Goal: Book appointment/travel/reservation

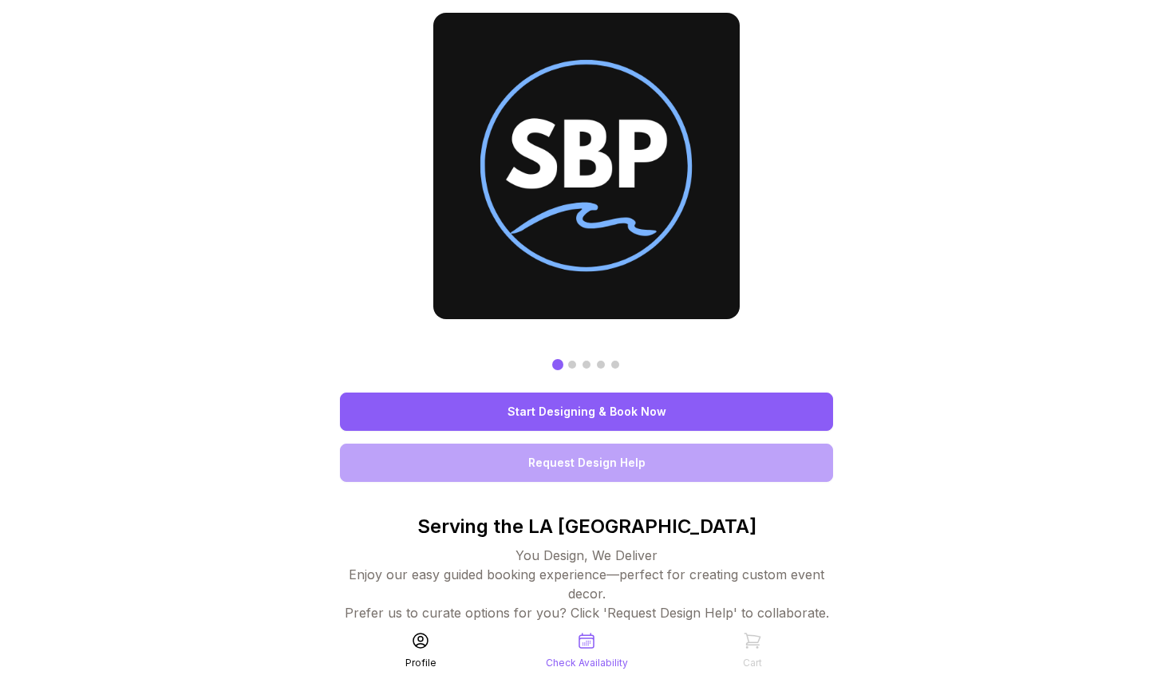
click at [634, 412] on link "Start Designing & Book Now" at bounding box center [586, 412] width 493 height 38
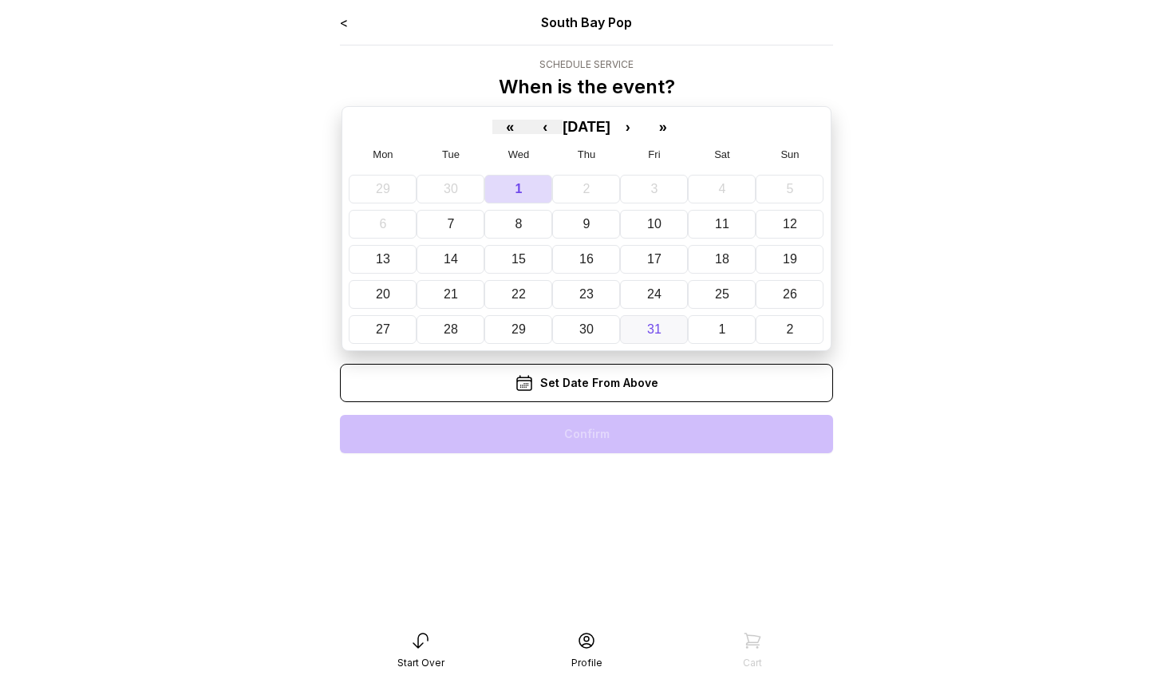
click at [659, 327] on abbr "31" at bounding box center [654, 329] width 14 height 14
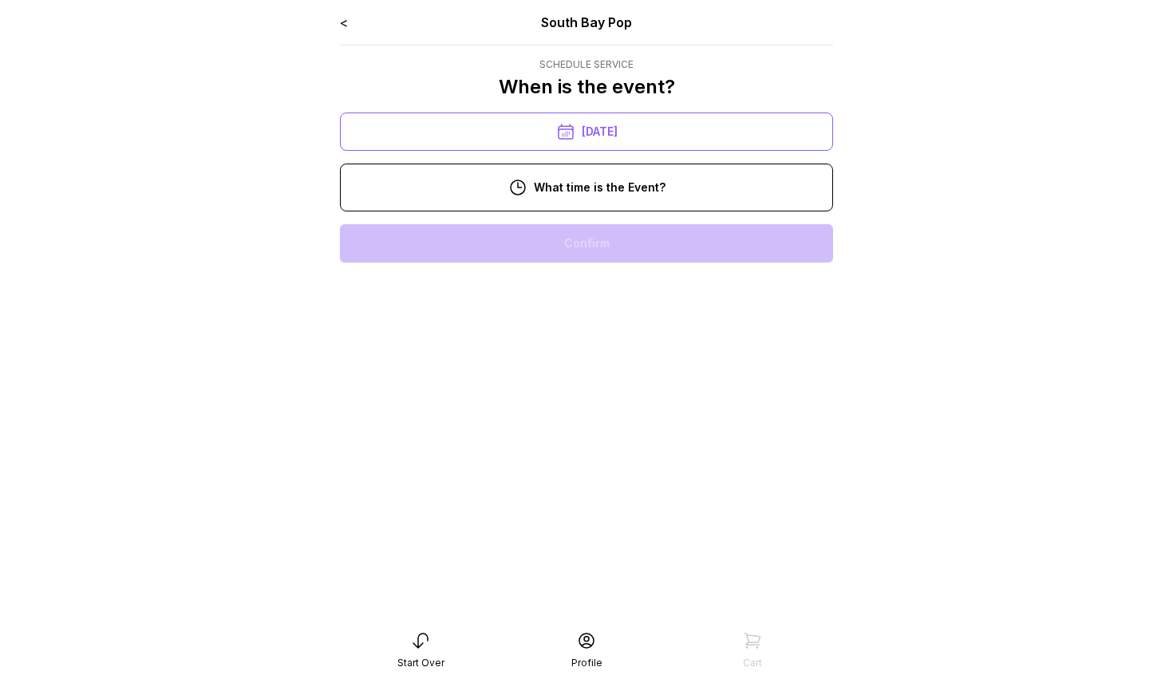
click at [605, 333] on div "12:00 pm" at bounding box center [587, 345] width 468 height 38
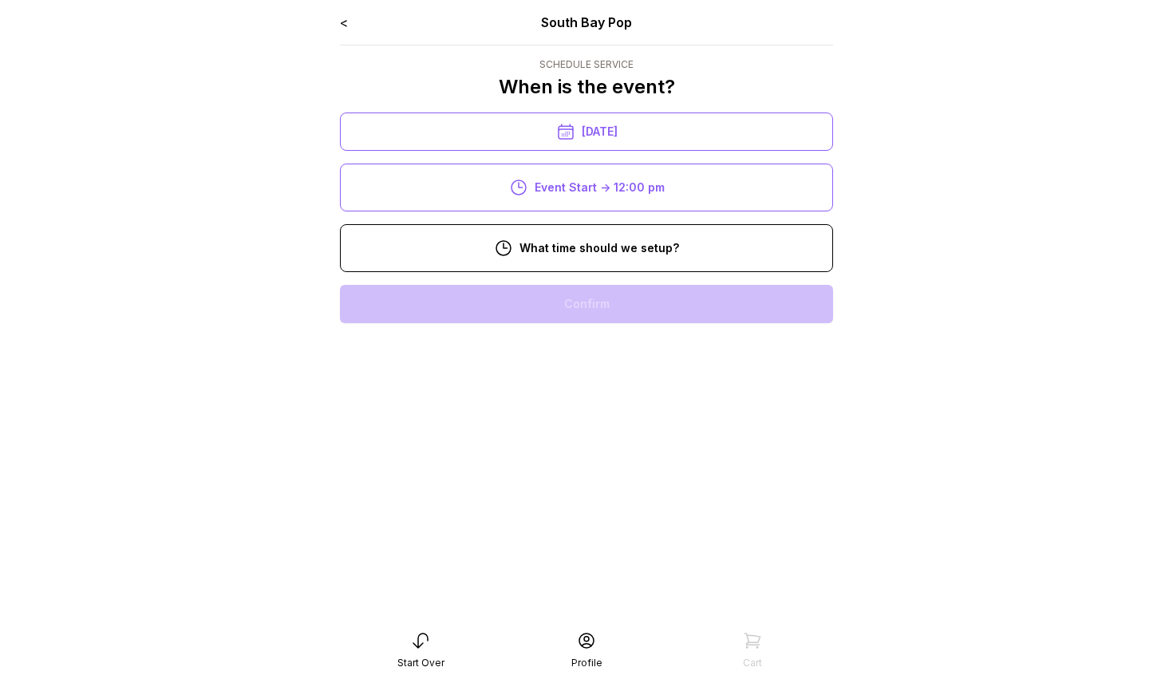
click at [603, 306] on div "8:00 am" at bounding box center [587, 304] width 468 height 38
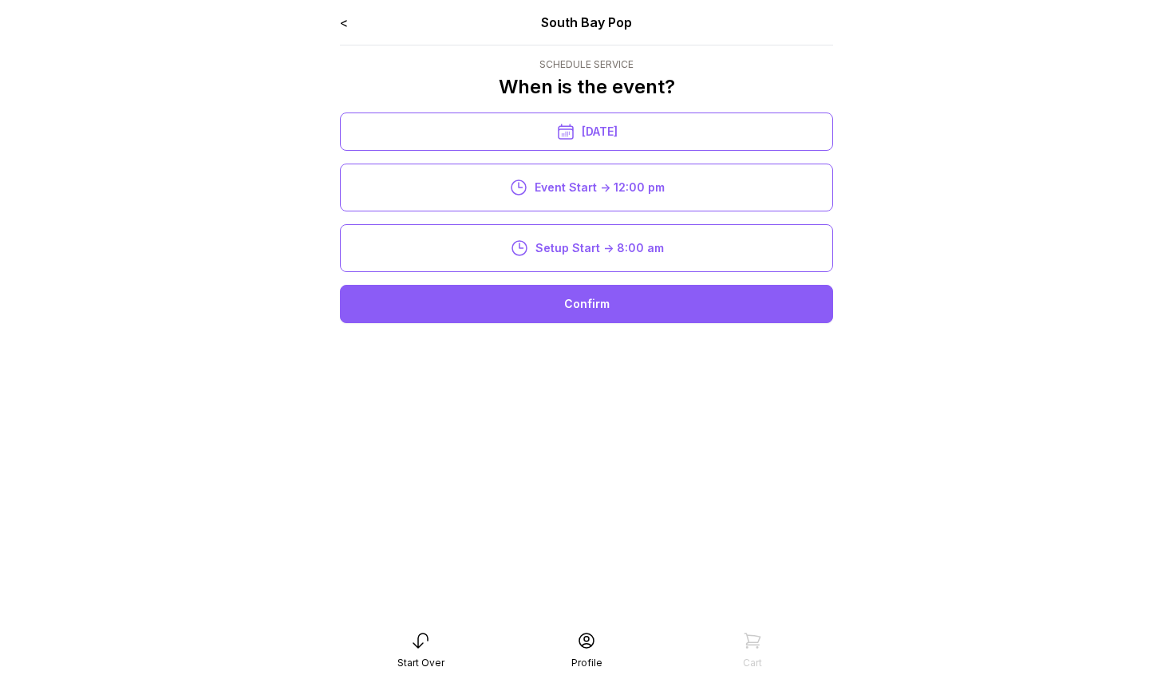
click at [603, 305] on div "Confirm" at bounding box center [586, 304] width 493 height 38
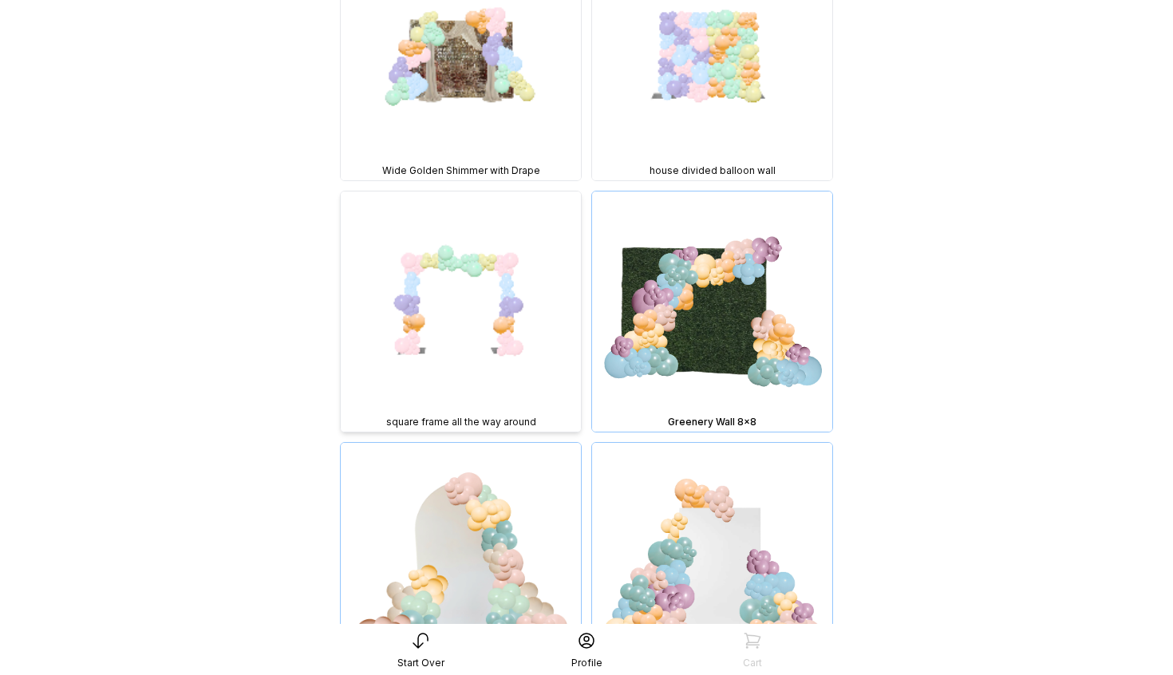
click at [493, 301] on img at bounding box center [461, 312] width 240 height 240
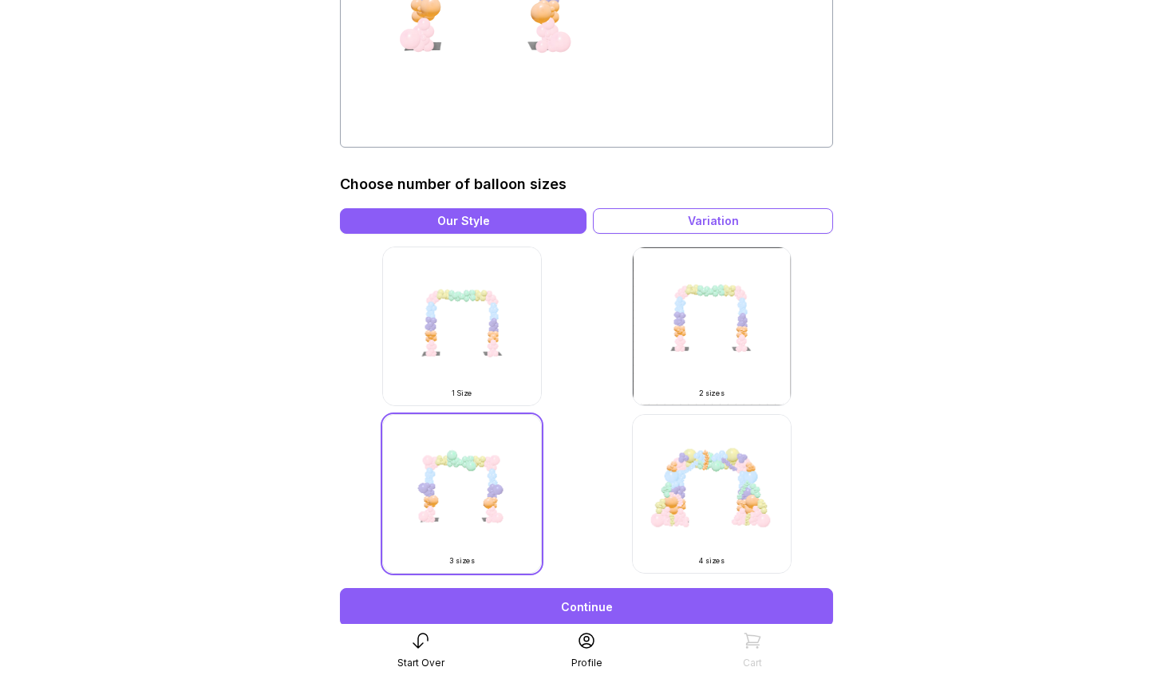
scroll to position [437, 0]
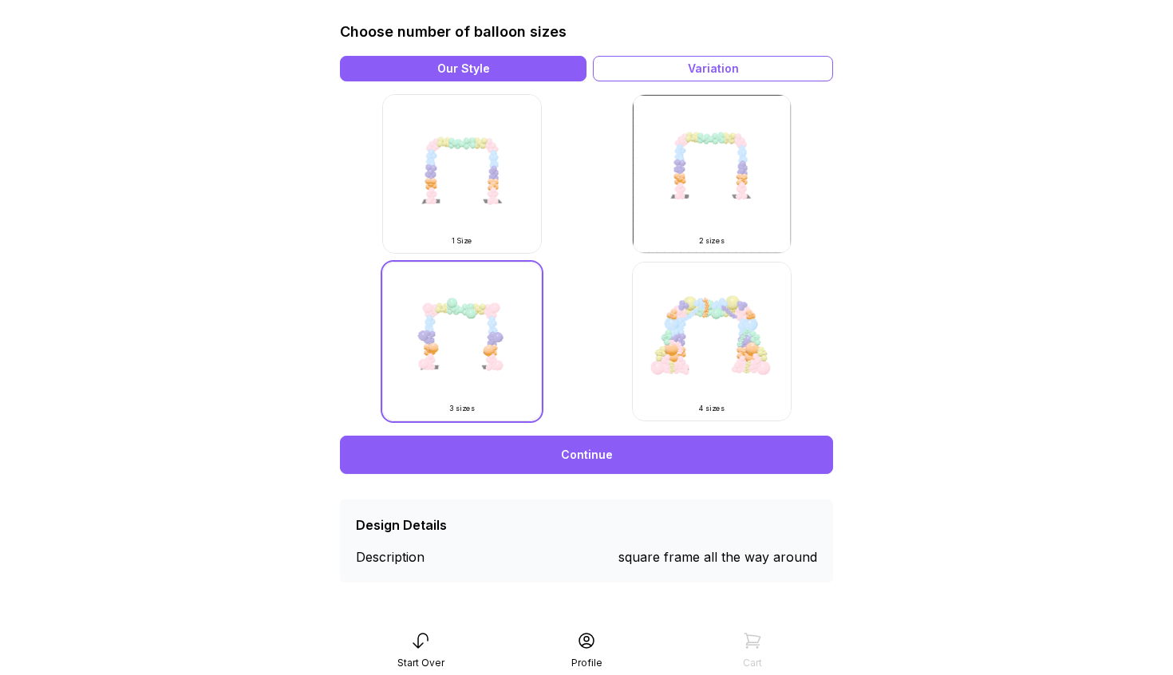
click at [750, 334] on img at bounding box center [712, 342] width 160 height 160
click at [750, 364] on img at bounding box center [712, 342] width 160 height 160
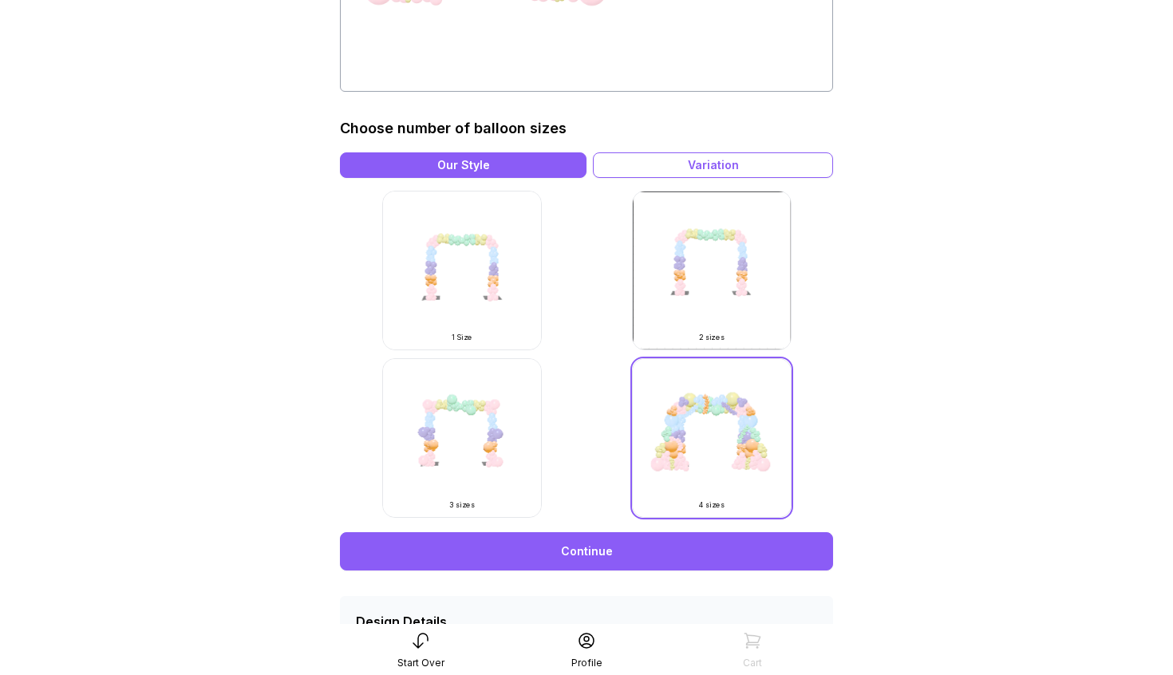
scroll to position [437, 0]
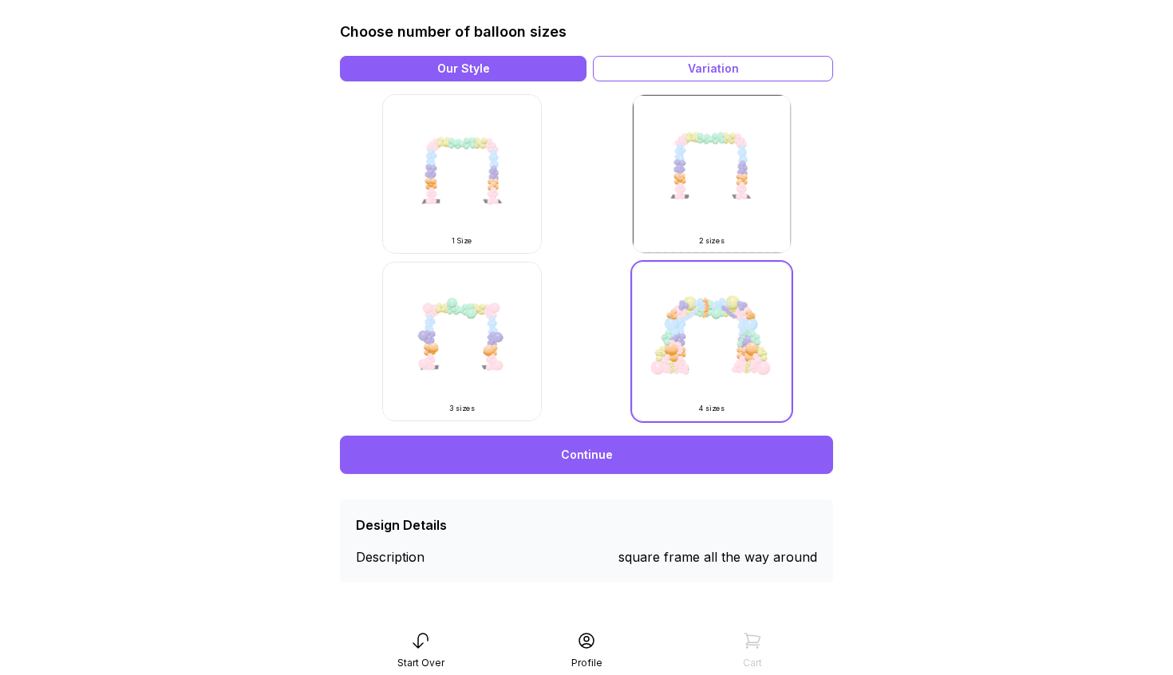
click at [658, 442] on link "Continue" at bounding box center [586, 455] width 493 height 38
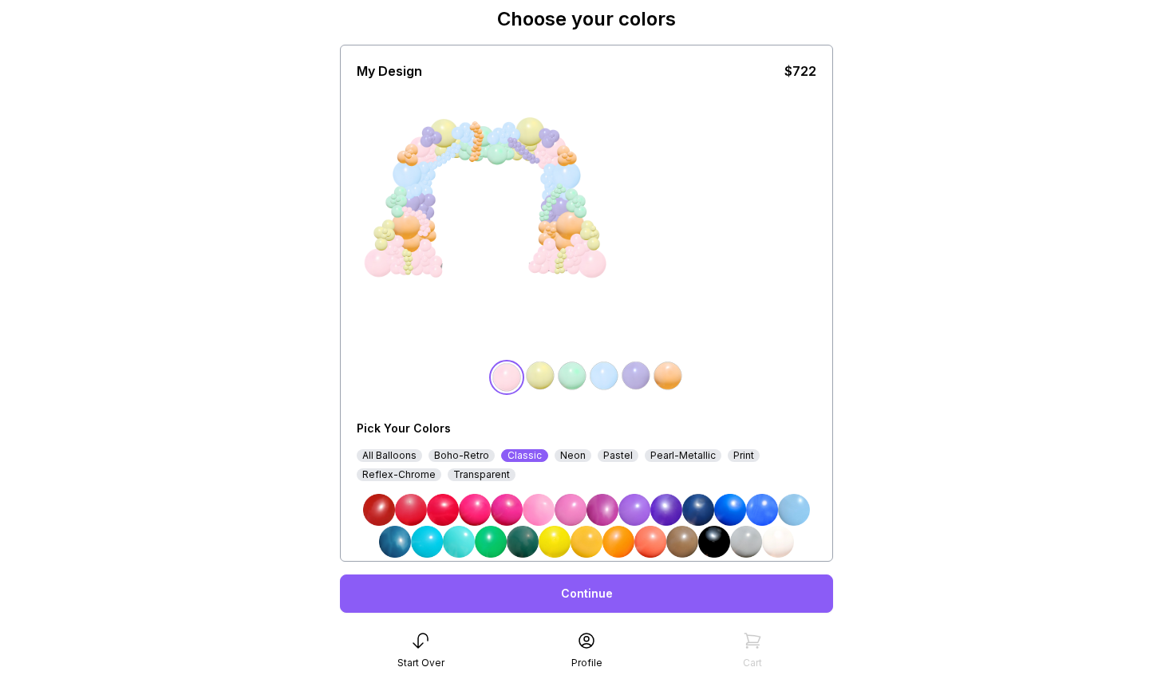
scroll to position [111, 0]
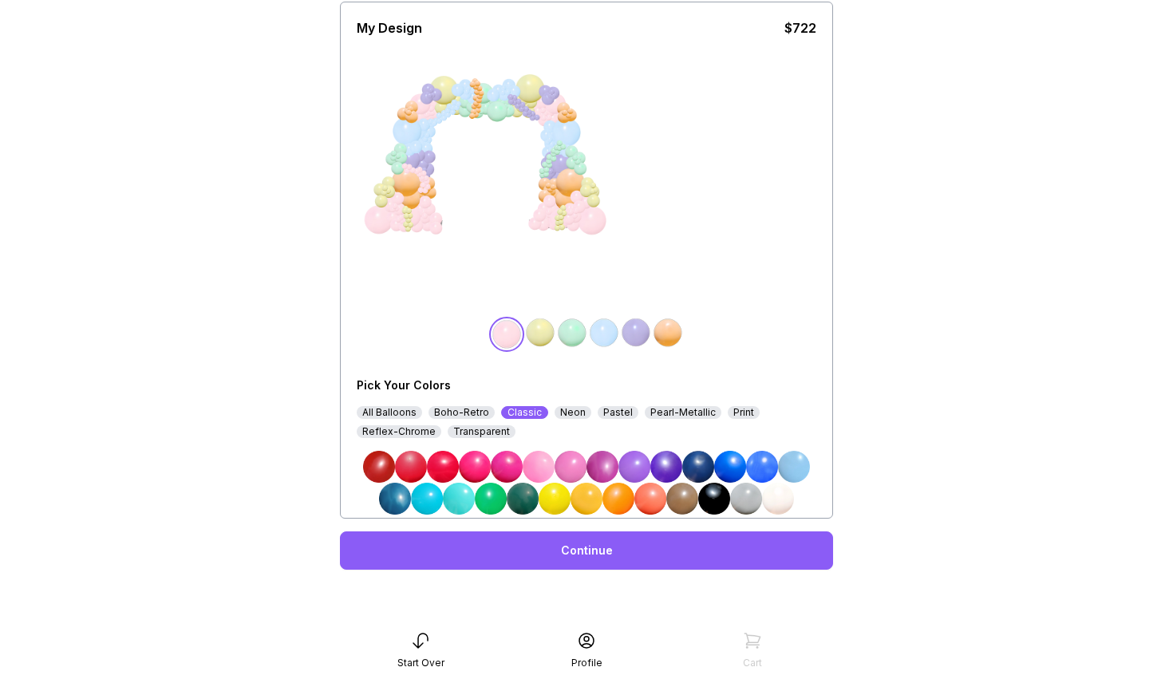
click at [594, 559] on link "Continue" at bounding box center [586, 551] width 493 height 38
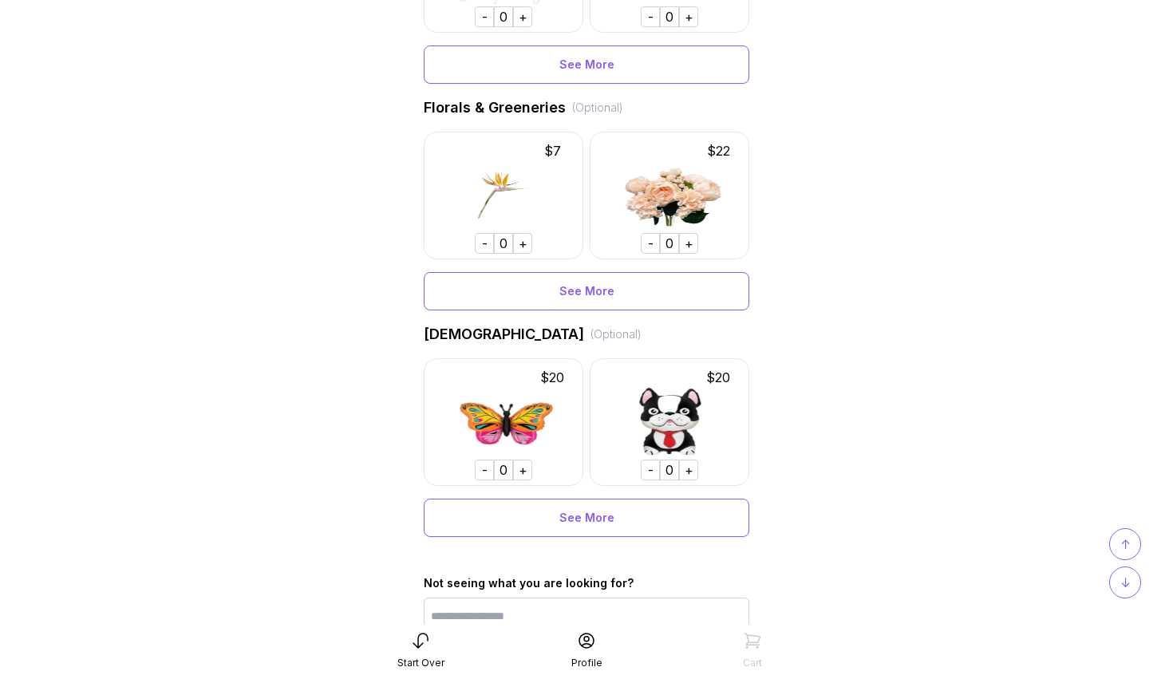
scroll to position [944, 0]
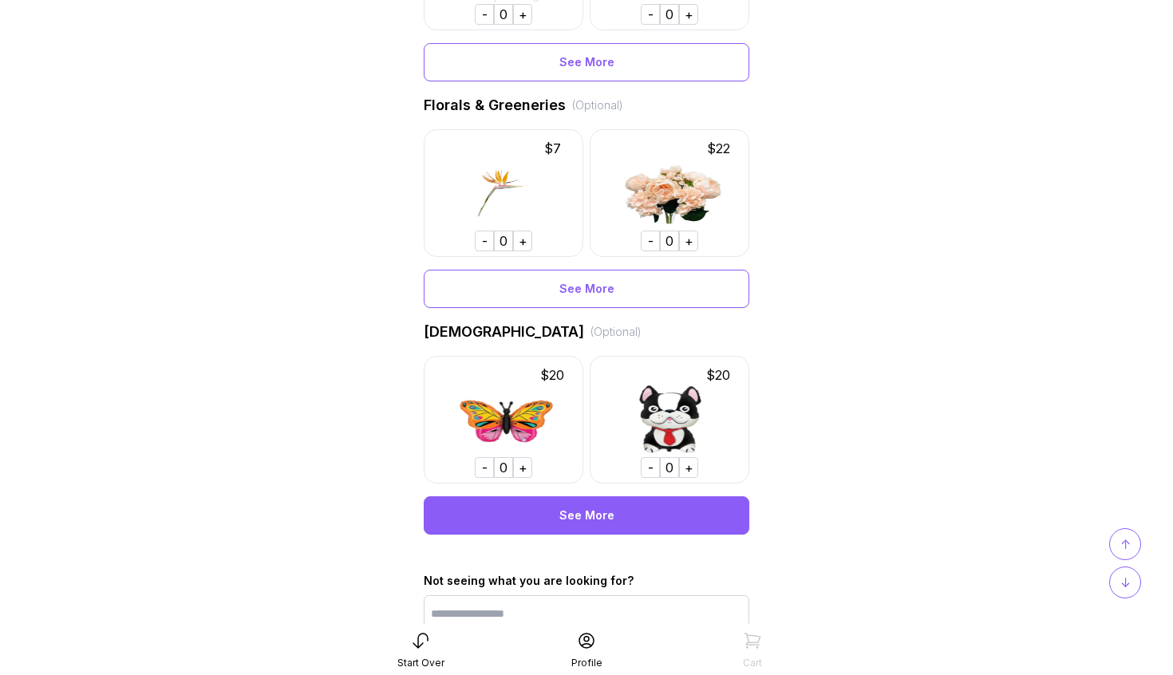
click at [605, 515] on div "See More" at bounding box center [587, 516] width 326 height 38
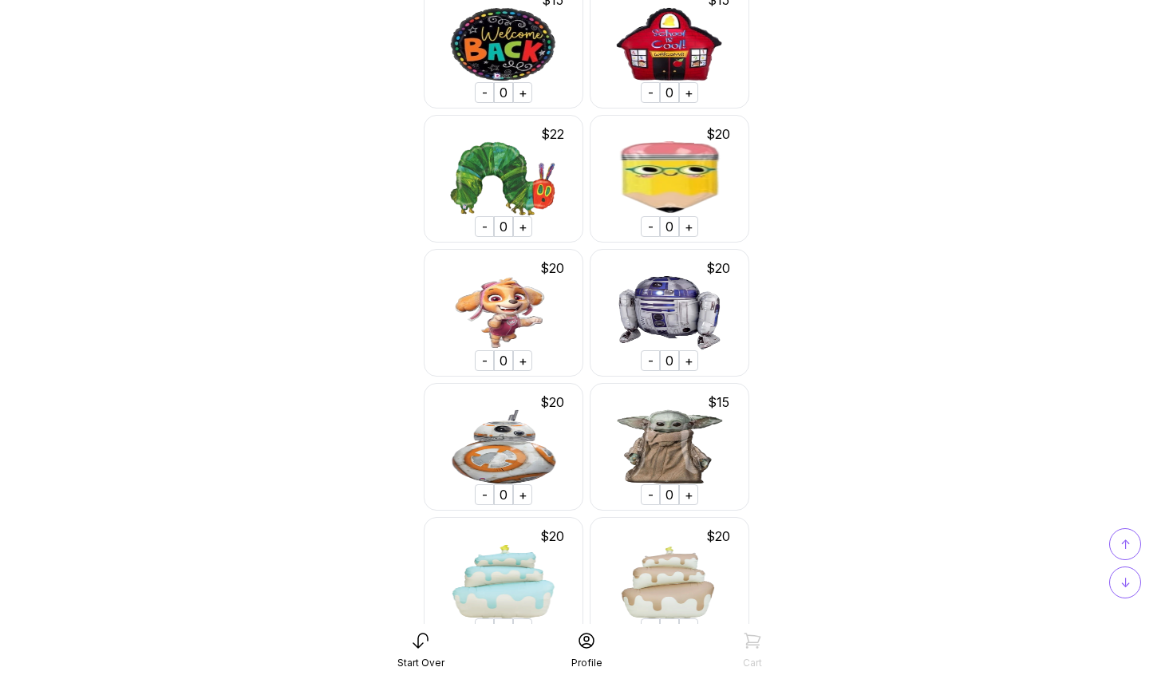
scroll to position [11651, 0]
